Goal: Find specific page/section: Find specific page/section

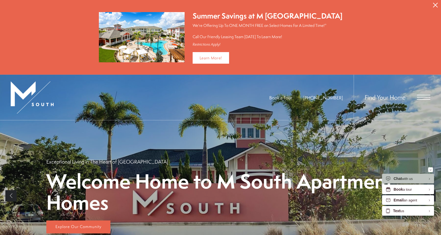
click at [434, 4] on icon "Close Alert" at bounding box center [435, 5] width 5 height 5
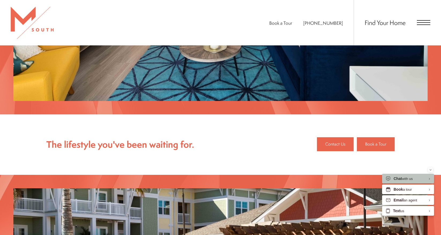
scroll to position [188, 0]
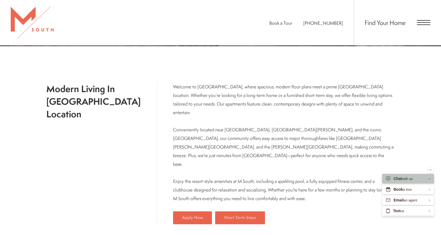
click at [425, 25] on div "Find Your Home" at bounding box center [392, 22] width 77 height 45
click at [423, 26] on div "Find Your Home" at bounding box center [392, 22] width 77 height 45
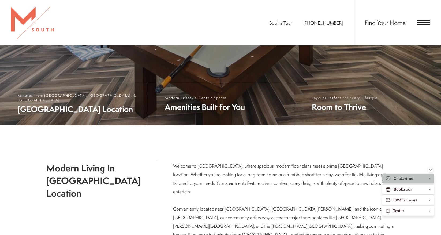
scroll to position [0, 0]
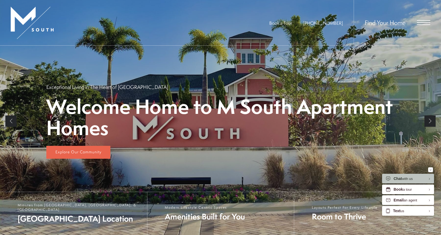
click at [419, 23] on span "Open Menu" at bounding box center [423, 22] width 13 height 1
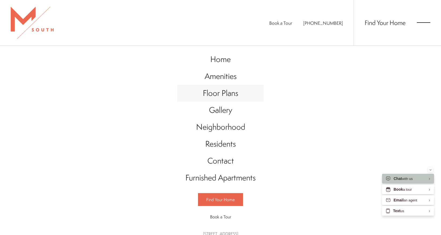
click at [227, 96] on span "Floor Plans" at bounding box center [220, 92] width 35 height 11
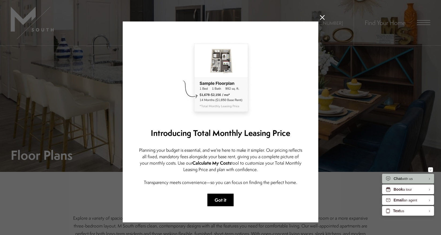
click at [228, 196] on button "Got it" at bounding box center [220, 199] width 26 height 13
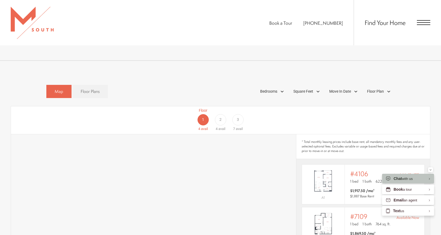
scroll to position [291, 0]
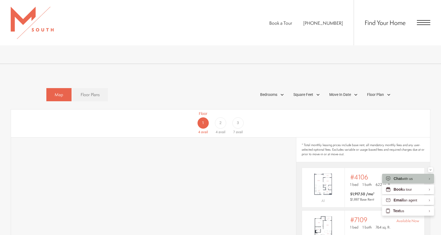
click at [236, 117] on div "3" at bounding box center [237, 122] width 11 height 11
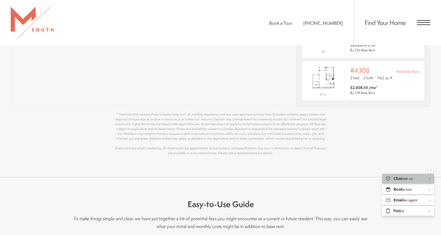
scroll to position [559, 0]
